Goal: Navigation & Orientation: Find specific page/section

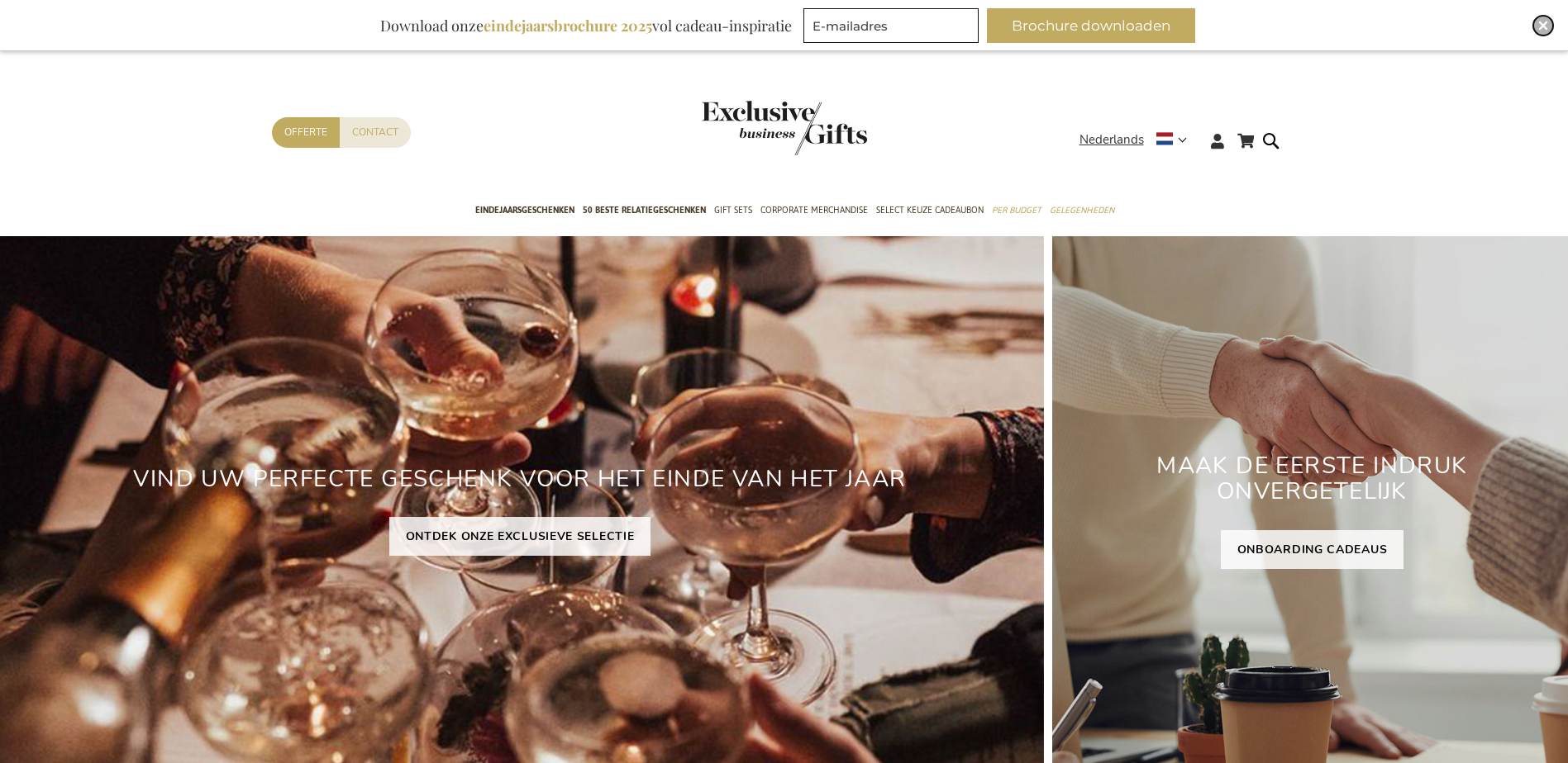
click at [1539, 26] on img "Close" at bounding box center [1543, 25] width 10 height 10
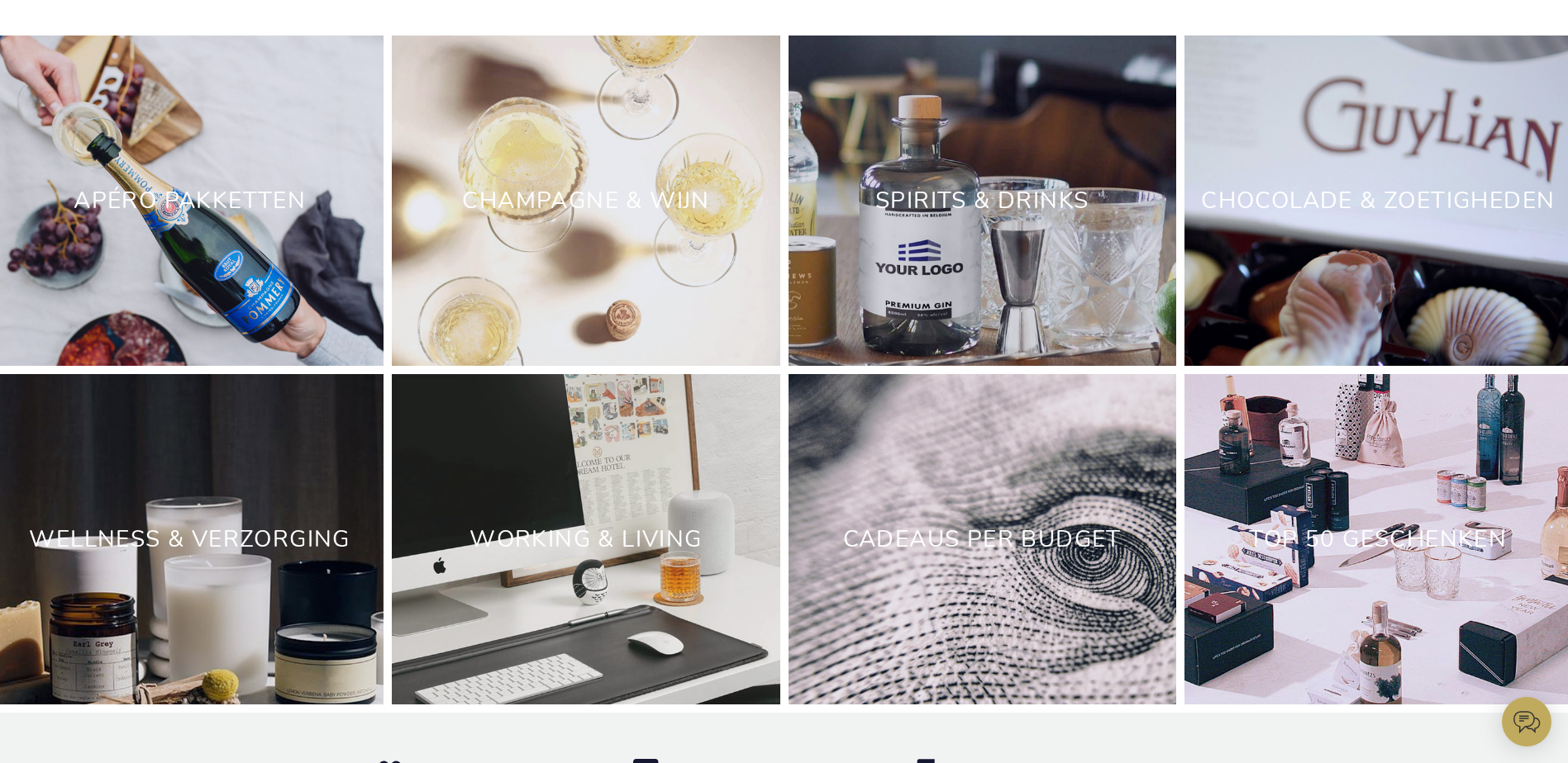
scroll to position [5513, 0]
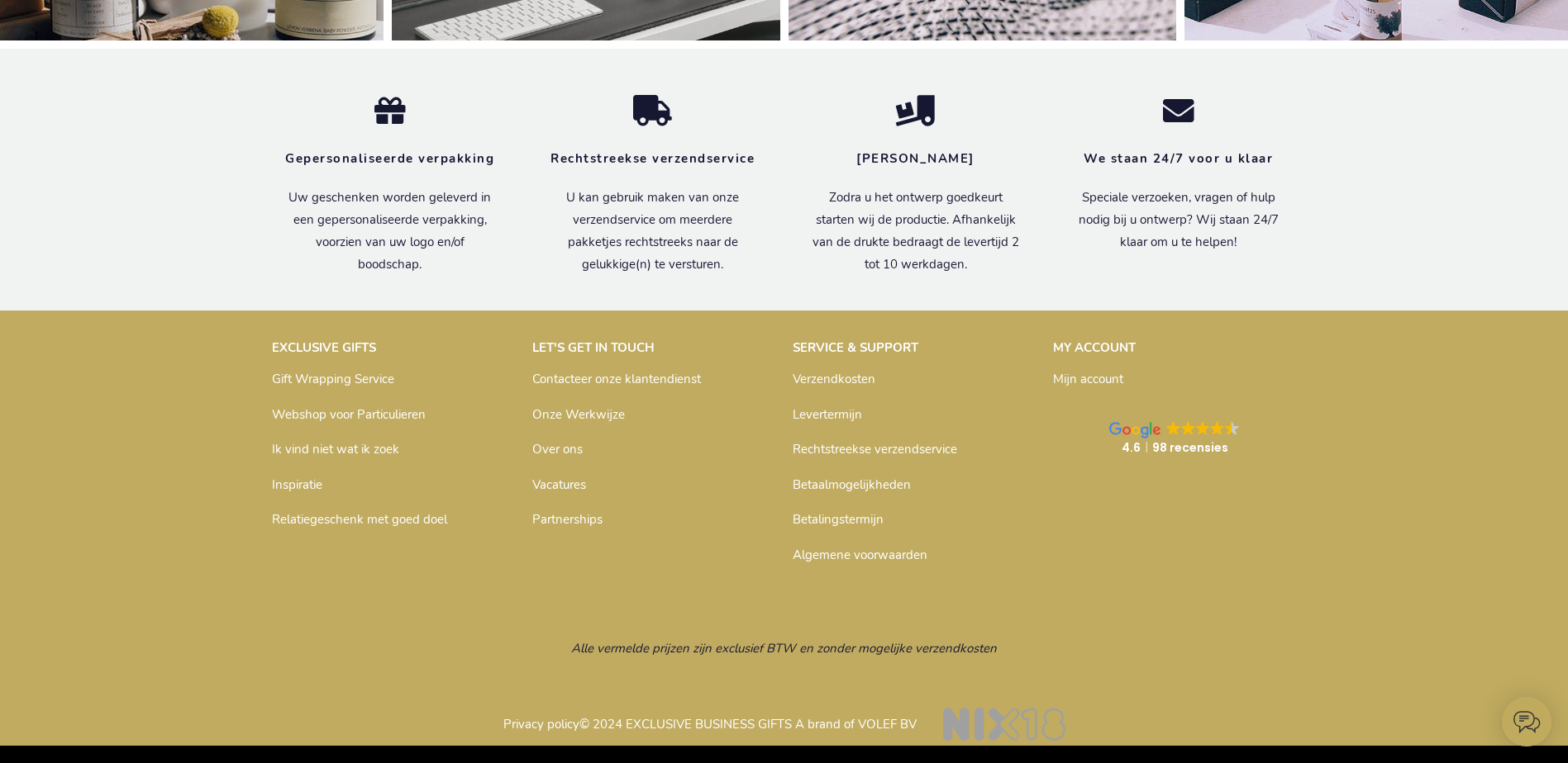
click at [532, 726] on link "Privacy policy" at bounding box center [541, 724] width 76 height 17
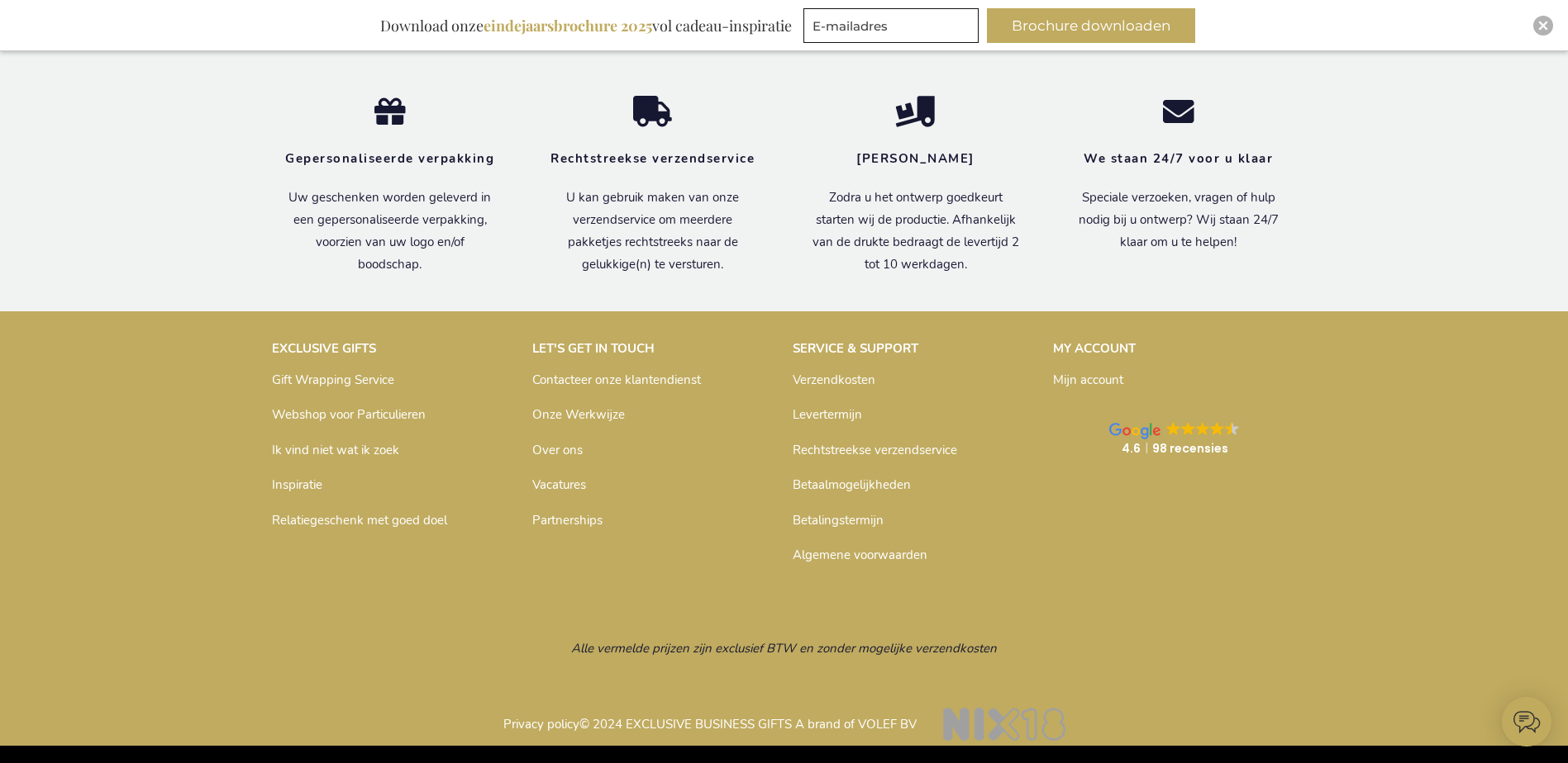
scroll to position [13607, 0]
click at [1177, 128] on icon at bounding box center [1178, 111] width 31 height 31
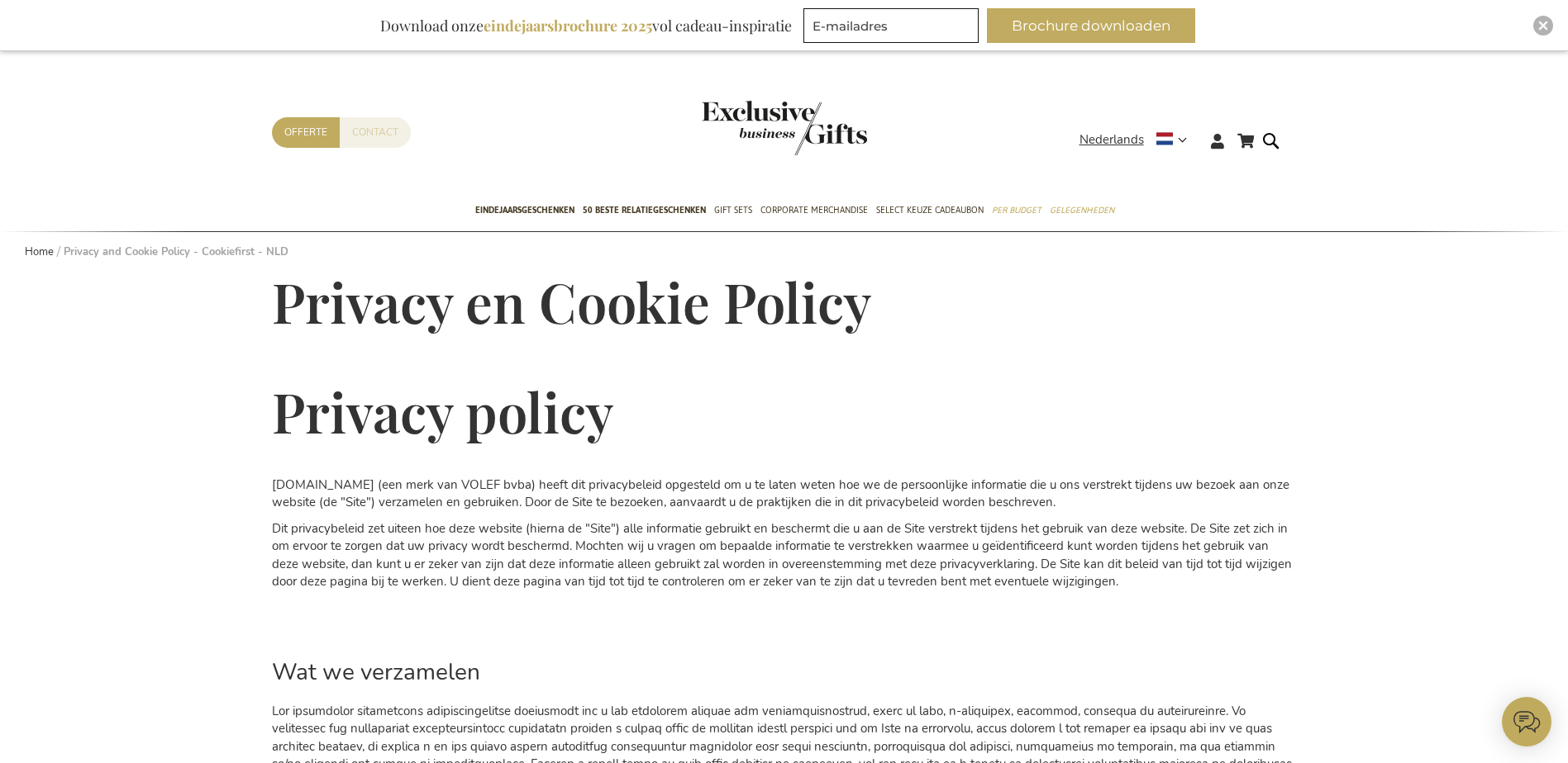
click at [375, 142] on link "Contact" at bounding box center [375, 133] width 71 height 30
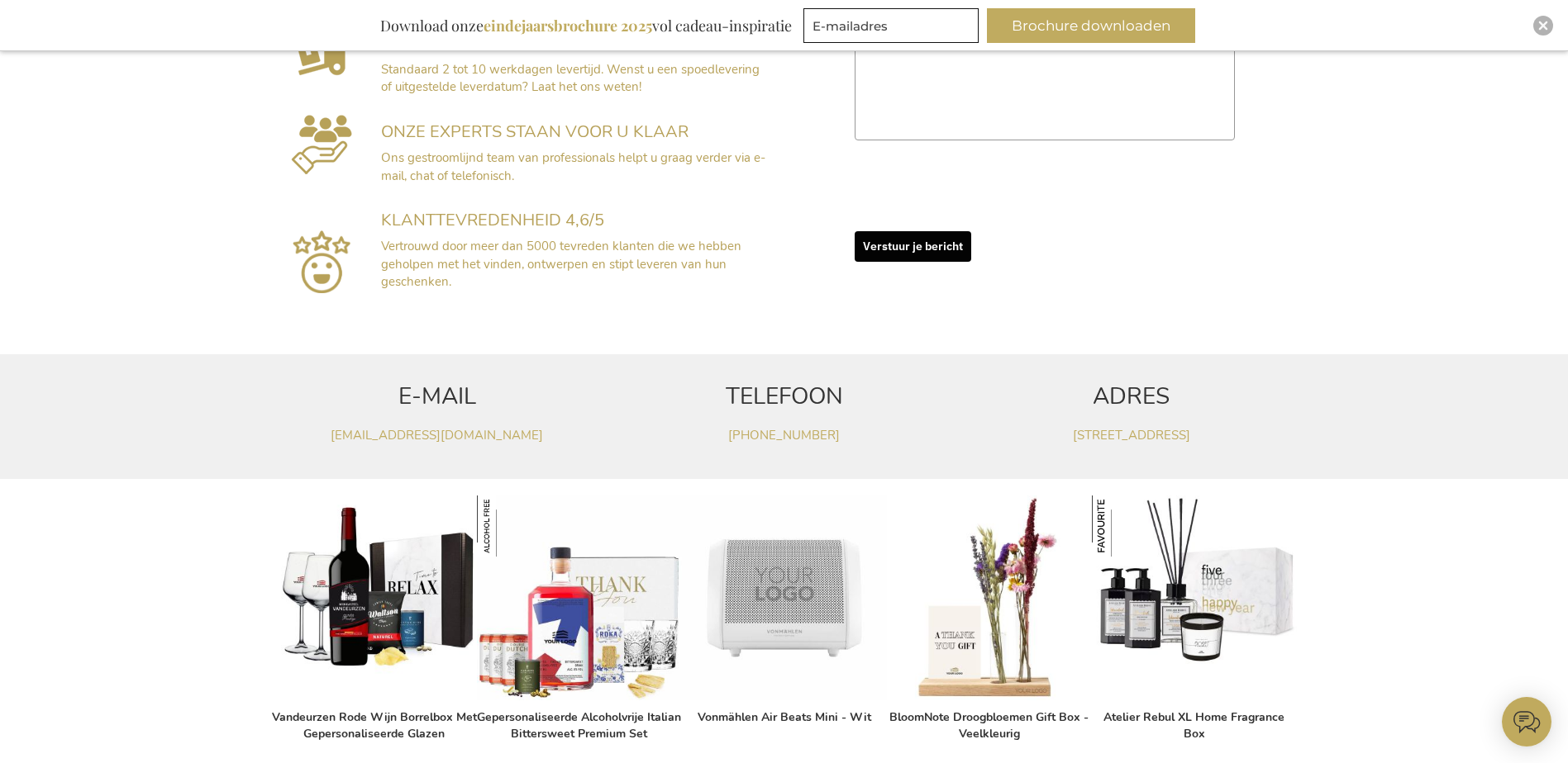
scroll to position [743, 0]
